Goal: Task Accomplishment & Management: Use online tool/utility

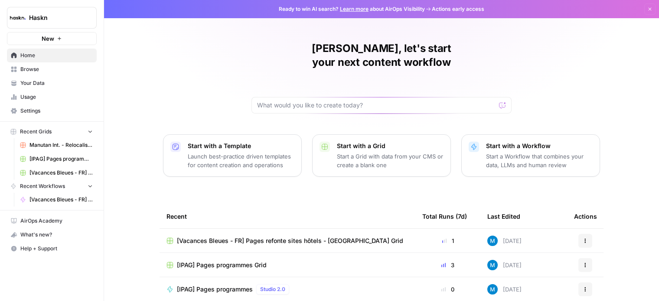
click at [68, 72] on span "Browse" at bounding box center [56, 70] width 72 height 8
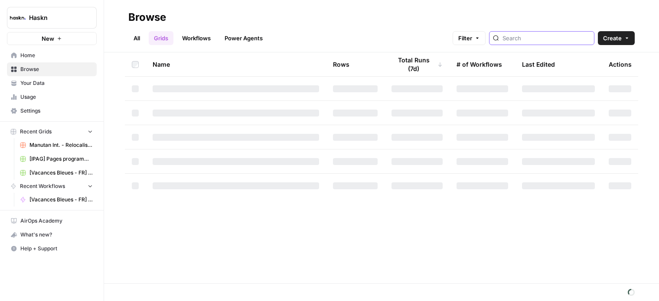
click at [529, 41] on input "search" at bounding box center [547, 38] width 88 height 9
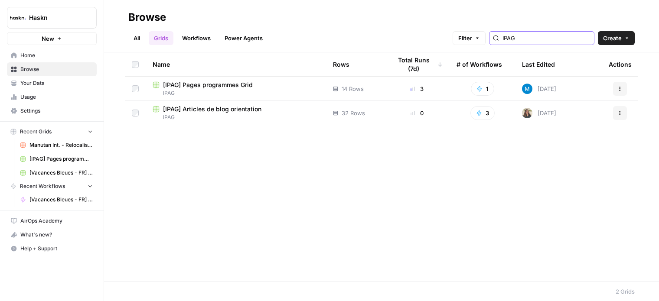
type input "IPAG"
click at [242, 85] on span "[IPAG] Pages programmes Grid" at bounding box center [208, 85] width 90 height 9
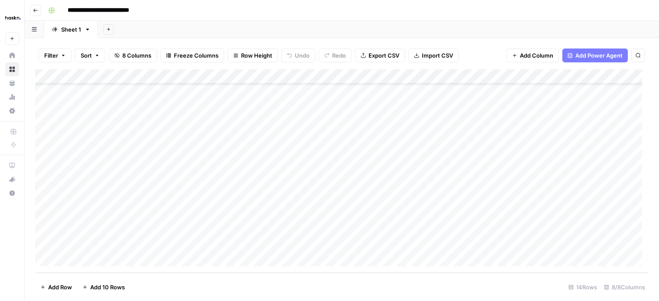
scroll to position [38, 0]
click at [213, 167] on div "Add Column" at bounding box center [342, 171] width 614 height 204
click at [324, 150] on div "Add Column" at bounding box center [342, 171] width 614 height 204
drag, startPoint x: 342, startPoint y: 180, endPoint x: 326, endPoint y: 190, distance: 18.5
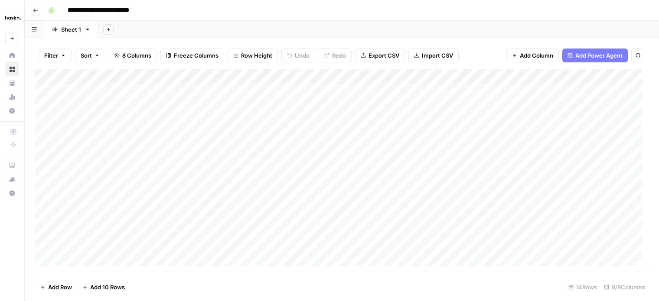
click at [342, 180] on div "Add Column" at bounding box center [342, 171] width 614 height 204
click at [351, 149] on div "Add Column" at bounding box center [342, 171] width 614 height 204
click at [338, 180] on div "Add Column" at bounding box center [342, 171] width 614 height 204
